Goal: Check status: Check status

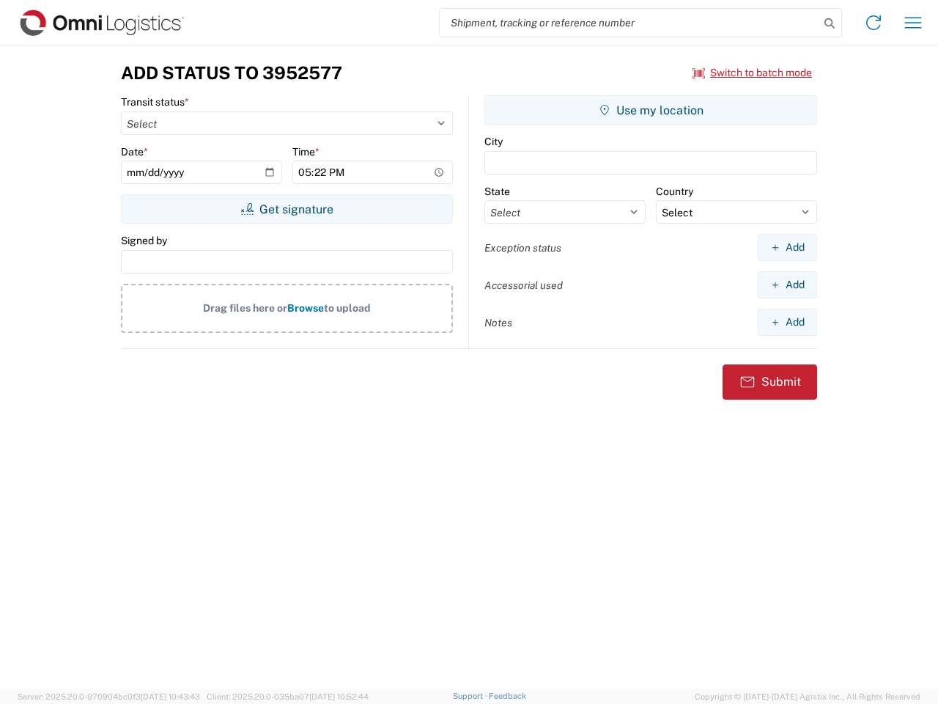
click at [630, 23] on input "search" at bounding box center [630, 23] width 380 height 28
click at [830, 23] on icon at bounding box center [830, 23] width 21 height 21
click at [874, 23] on icon at bounding box center [873, 22] width 23 height 23
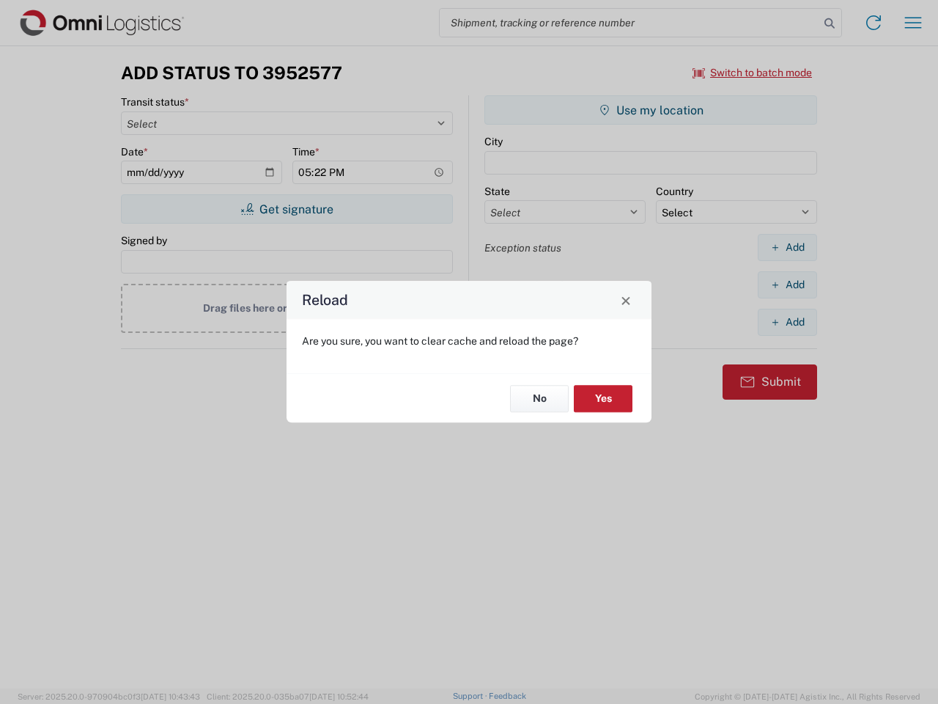
click at [753, 73] on div "Reload Are you sure, you want to clear cache and reload the page? No Yes" at bounding box center [469, 352] width 938 height 704
click at [287, 209] on div "Reload Are you sure, you want to clear cache and reload the page? No Yes" at bounding box center [469, 352] width 938 height 704
click at [651, 110] on div "Reload Are you sure, you want to clear cache and reload the page? No Yes" at bounding box center [469, 352] width 938 height 704
click at [787, 247] on div "Reload Are you sure, you want to clear cache and reload the page? No Yes" at bounding box center [469, 352] width 938 height 704
click at [787, 284] on div "Reload Are you sure, you want to clear cache and reload the page? No Yes" at bounding box center [469, 352] width 938 height 704
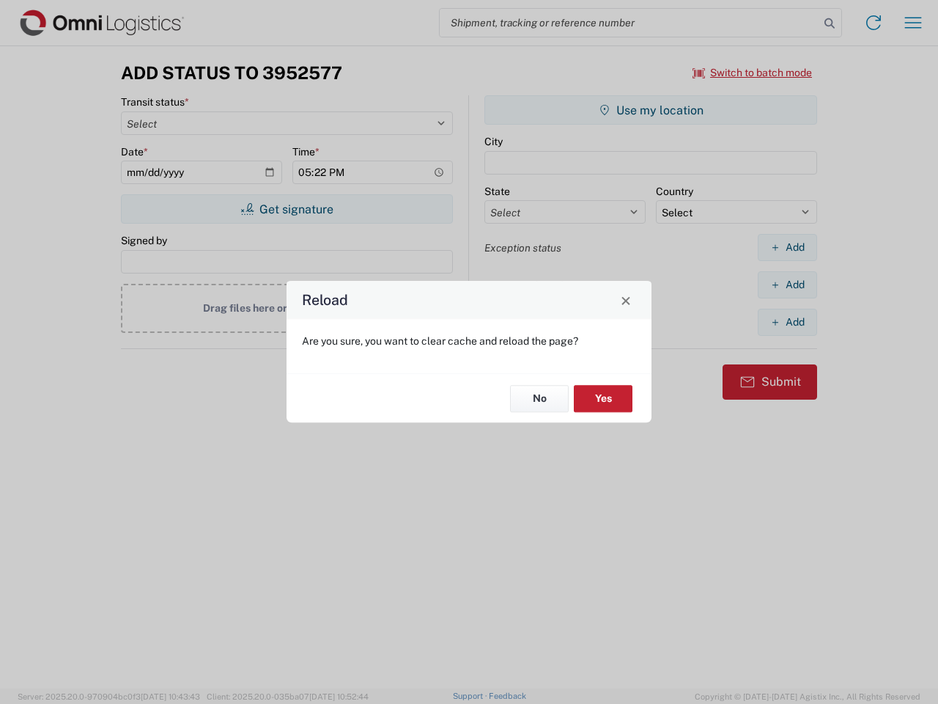
click at [787, 322] on div "Reload Are you sure, you want to clear cache and reload the page? No Yes" at bounding box center [469, 352] width 938 height 704
